Goal: Check status: Check status

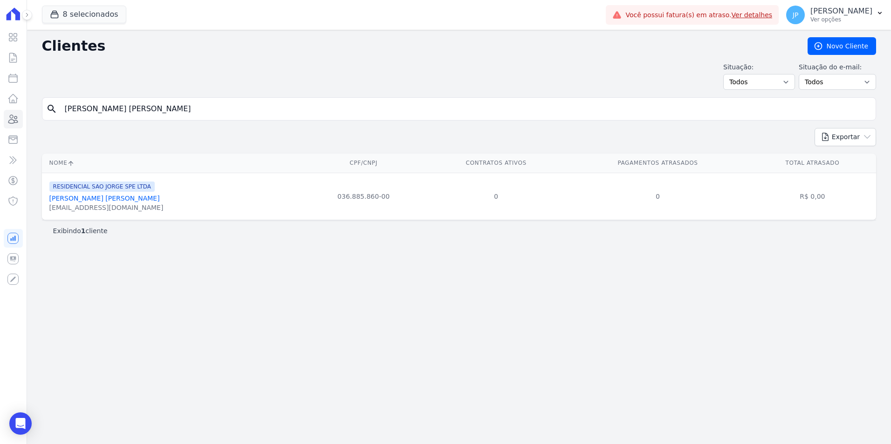
click at [145, 107] on input "[PERSON_NAME] [PERSON_NAME]" at bounding box center [465, 109] width 812 height 19
drag, startPoint x: 0, startPoint y: 0, endPoint x: 145, endPoint y: 107, distance: 180.2
click at [145, 107] on input "[PERSON_NAME] [PERSON_NAME]" at bounding box center [465, 109] width 812 height 19
type input "[PERSON_NAME] Ouriques"
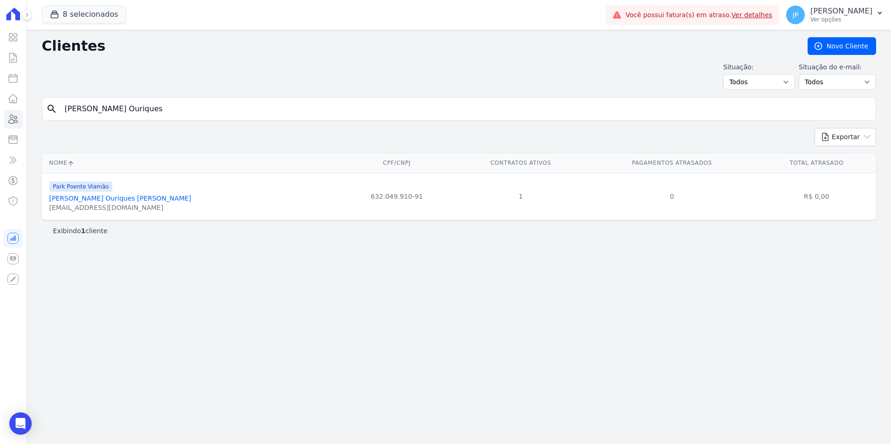
click at [105, 197] on link "[PERSON_NAME] Ouriques [PERSON_NAME]" at bounding box center [120, 198] width 142 height 7
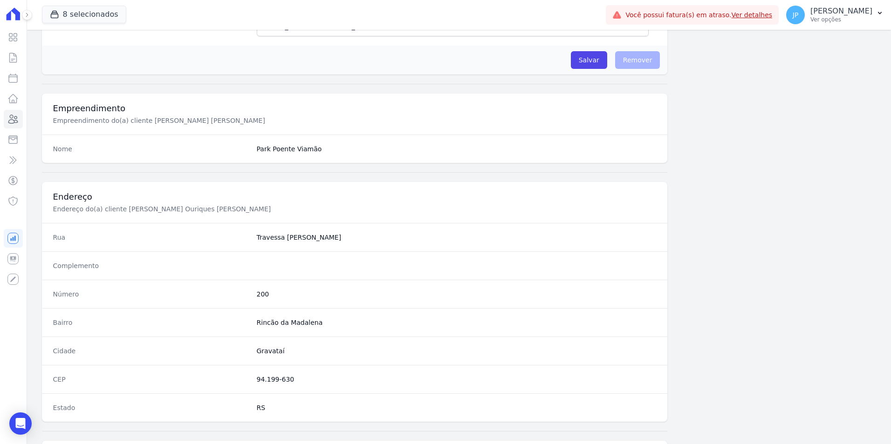
scroll to position [427, 0]
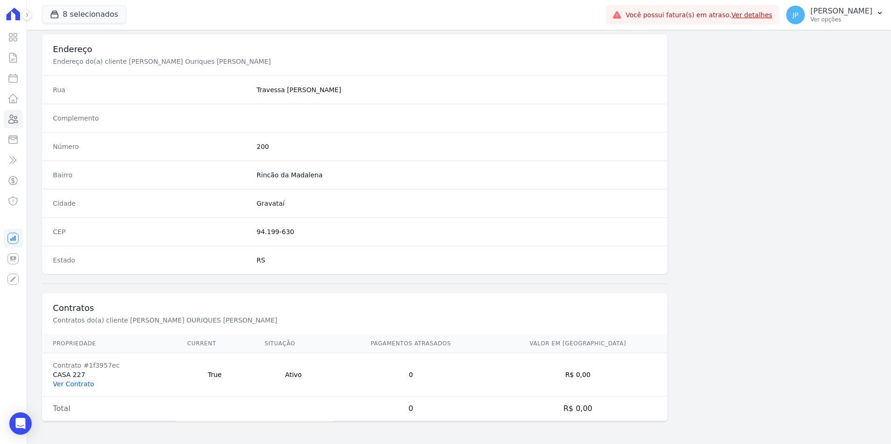
click at [71, 384] on link "Ver Contrato" at bounding box center [73, 384] width 41 height 7
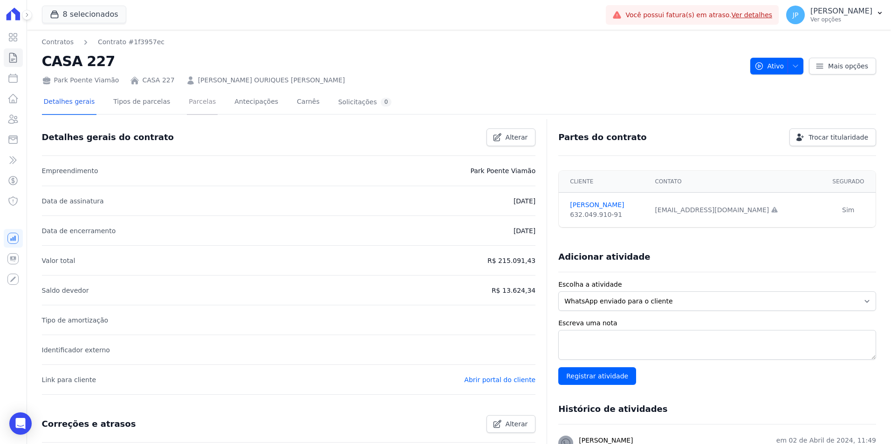
click at [191, 97] on link "Parcelas" at bounding box center [202, 102] width 31 height 25
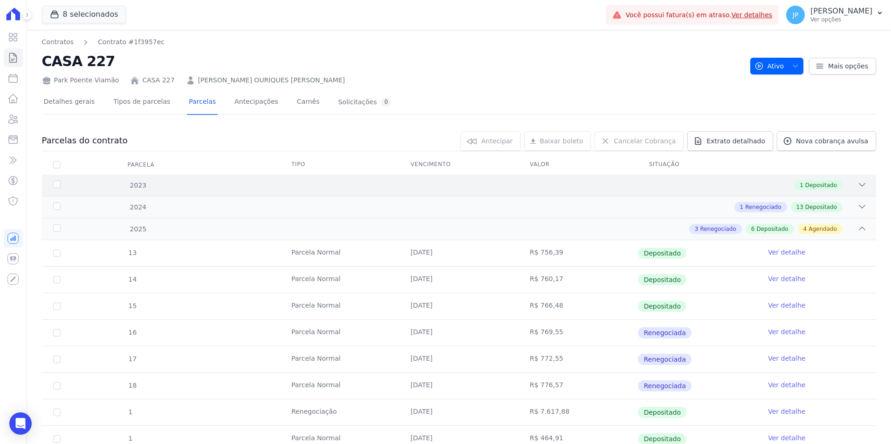
drag, startPoint x: 841, startPoint y: 205, endPoint x: 854, endPoint y: 190, distance: 19.5
click at [845, 204] on div "1 Renegociado 13 Depositado" at bounding box center [499, 207] width 733 height 10
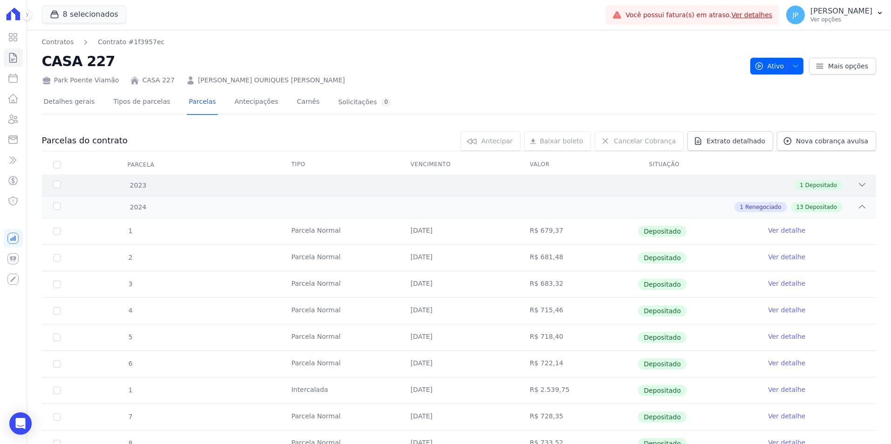
click at [857, 190] on div at bounding box center [861, 185] width 9 height 10
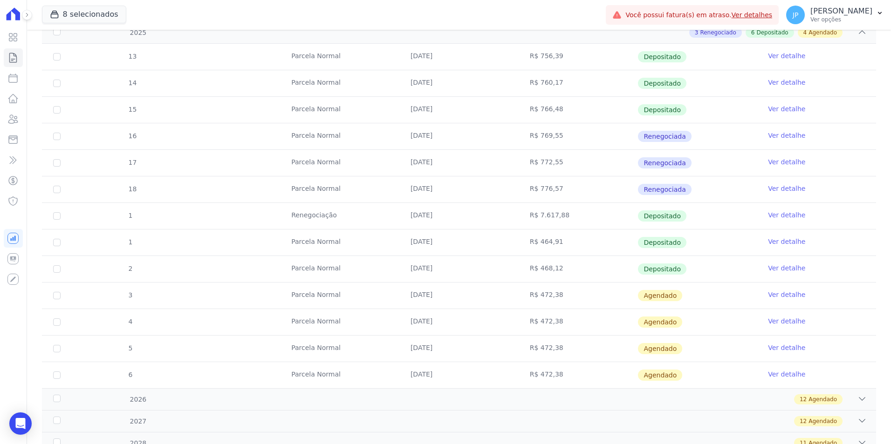
scroll to position [633, 0]
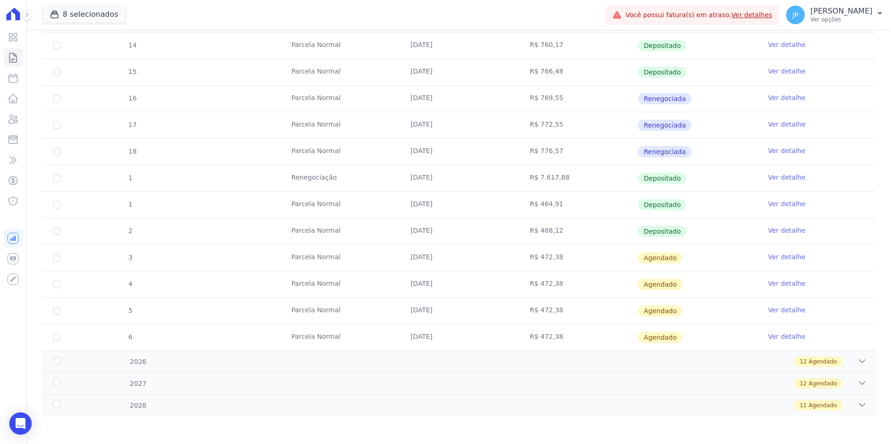
drag, startPoint x: 401, startPoint y: 232, endPoint x: 694, endPoint y: 234, distance: 293.5
click at [694, 234] on tr "2 [GEOGRAPHIC_DATA] [DATE] R$ 468,12 Depositado Ver detalhe" at bounding box center [459, 231] width 834 height 27
drag, startPoint x: 694, startPoint y: 234, endPoint x: 647, endPoint y: 260, distance: 54.2
click at [647, 260] on tr "3 [GEOGRAPHIC_DATA] [DATE] R$ 472,38 [GEOGRAPHIC_DATA] Ver detalhe" at bounding box center [459, 258] width 834 height 27
click at [857, 357] on icon at bounding box center [861, 361] width 9 height 9
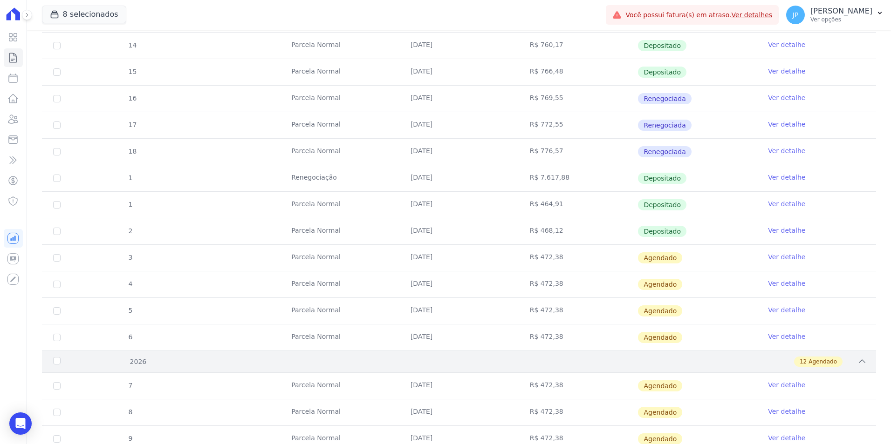
scroll to position [951, 0]
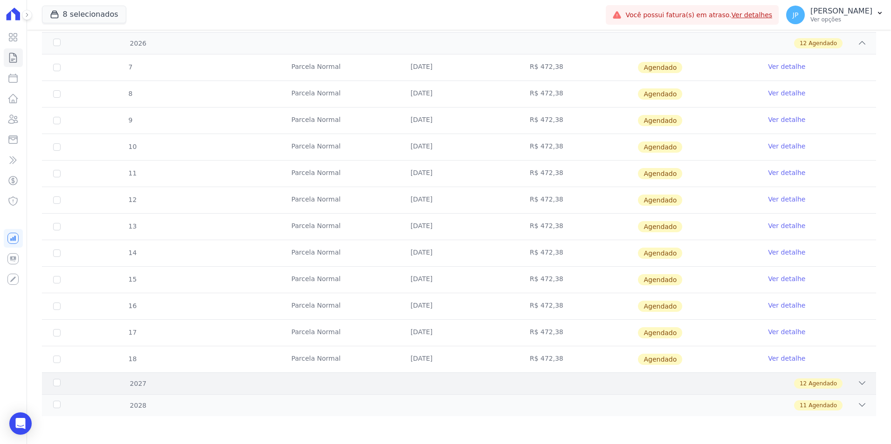
click at [848, 382] on div "12 Agendado" at bounding box center [499, 384] width 733 height 10
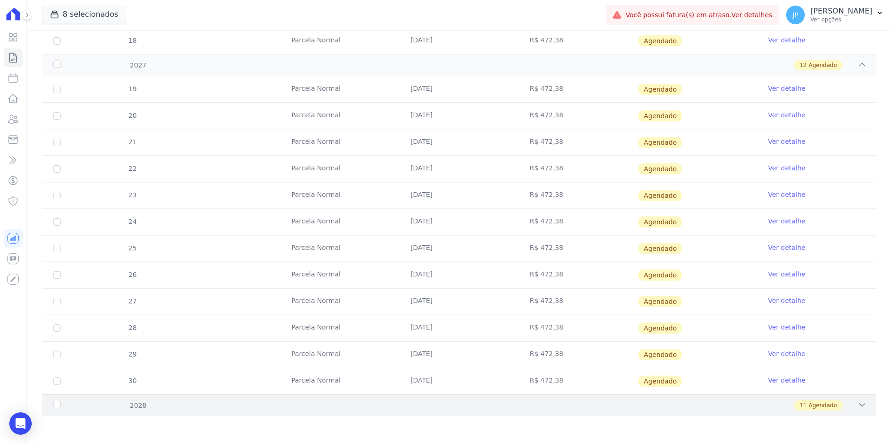
click at [857, 407] on icon at bounding box center [861, 405] width 9 height 9
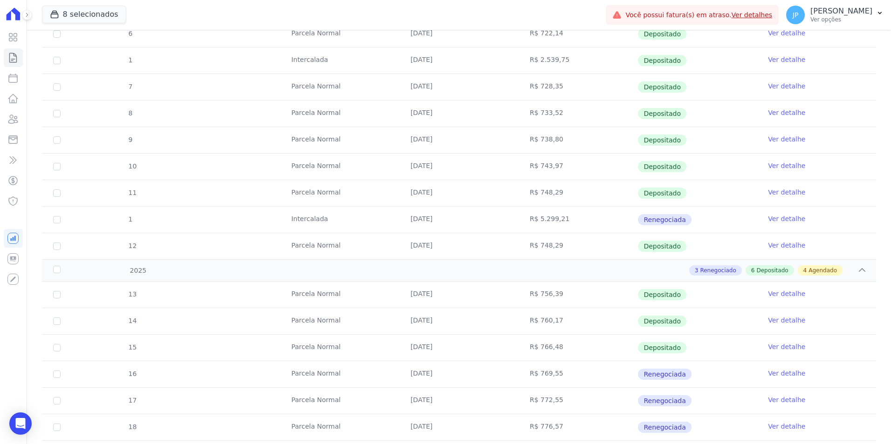
scroll to position [373, 0]
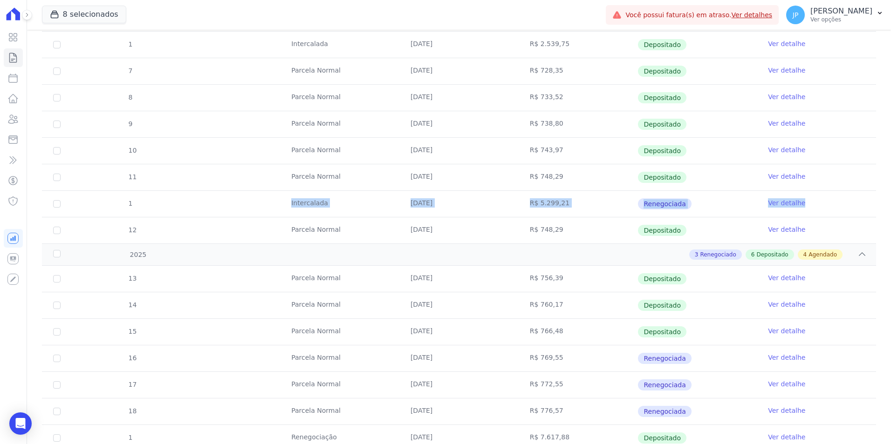
drag, startPoint x: 155, startPoint y: 197, endPoint x: 806, endPoint y: 204, distance: 651.3
click at [806, 204] on tr "1 [GEOGRAPHIC_DATA] [DATE] R$ 5.299,21 Renegociada Ver detalhe" at bounding box center [459, 204] width 834 height 27
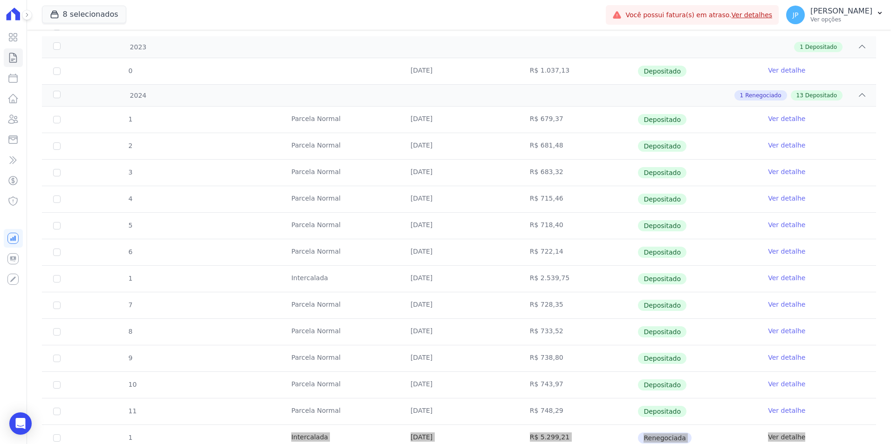
scroll to position [140, 0]
click at [849, 90] on div "1 Renegociado 13 Depositado" at bounding box center [499, 94] width 733 height 10
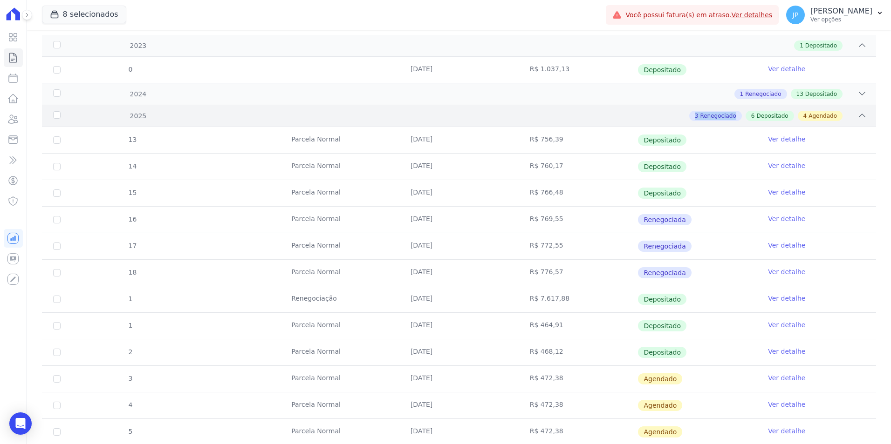
drag, startPoint x: 688, startPoint y: 115, endPoint x: 738, endPoint y: 123, distance: 50.5
click at [738, 123] on div "2025 3 Renegociado 6 Depositado 4 Agendado" at bounding box center [459, 116] width 834 height 22
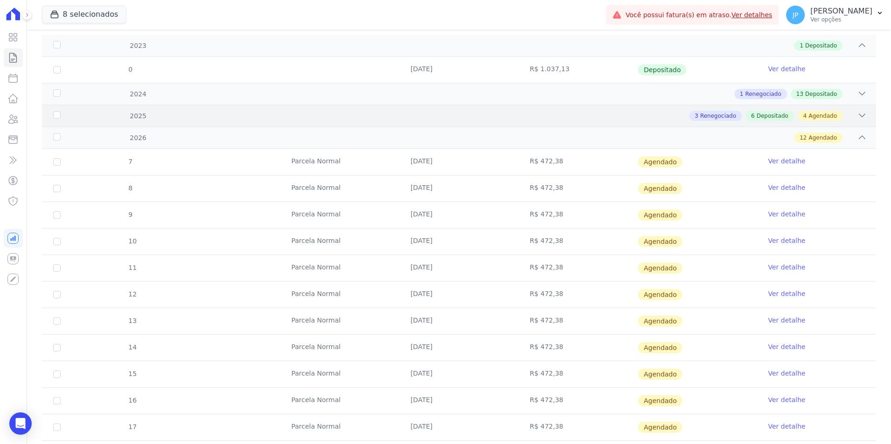
click at [857, 124] on div "2025 3 Renegociado 6 Depositado 4 Agendado" at bounding box center [459, 116] width 834 height 22
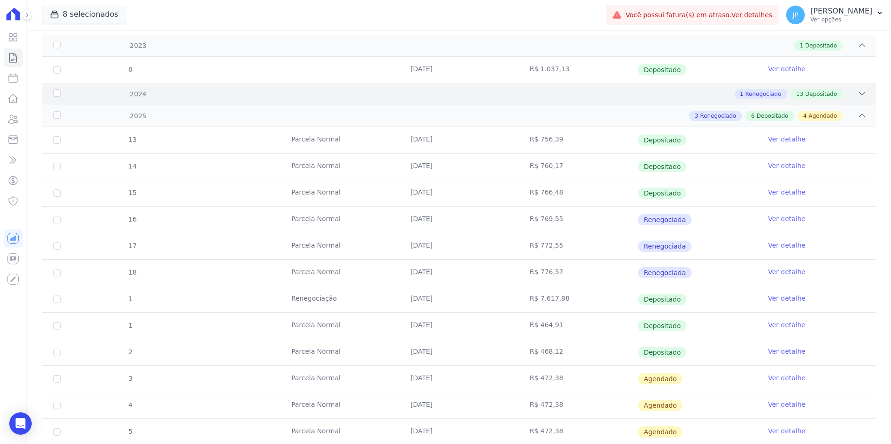
click at [850, 100] on div "2024 1 Renegociado 13 Depositado" at bounding box center [459, 94] width 834 height 22
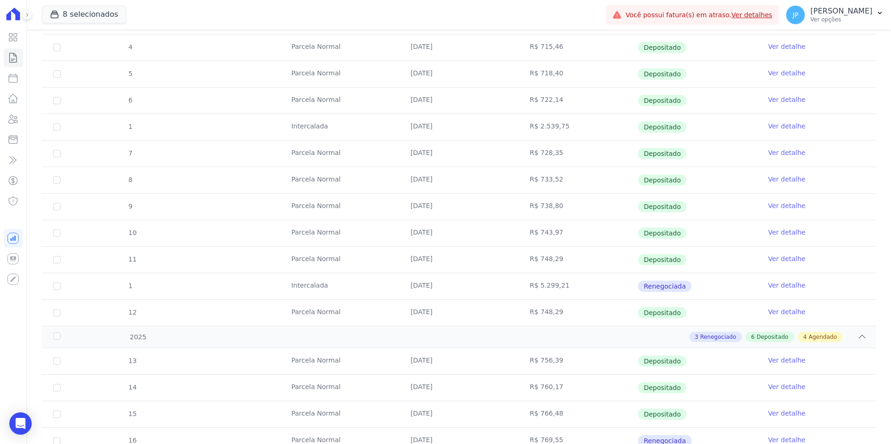
scroll to position [280, 0]
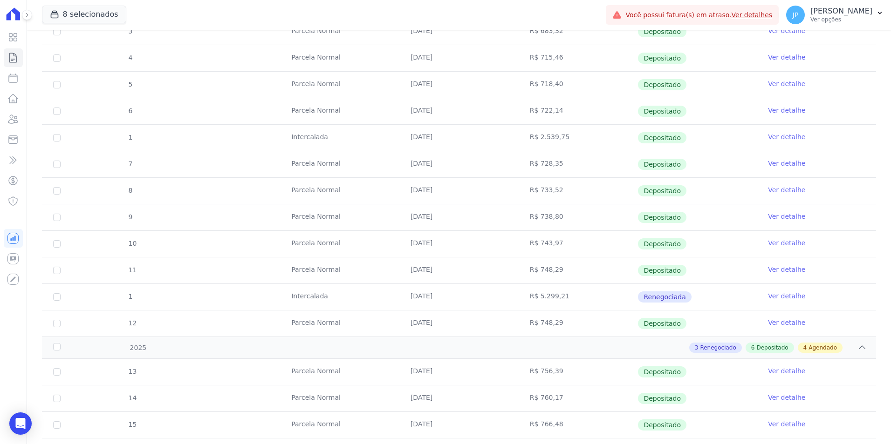
drag, startPoint x: 466, startPoint y: 297, endPoint x: 778, endPoint y: 297, distance: 311.7
click at [778, 297] on tr "1 [GEOGRAPHIC_DATA] [DATE] R$ 5.299,21 Renegociada Ver detalhe" at bounding box center [459, 297] width 834 height 27
